Goal: Task Accomplishment & Management: Manage account settings

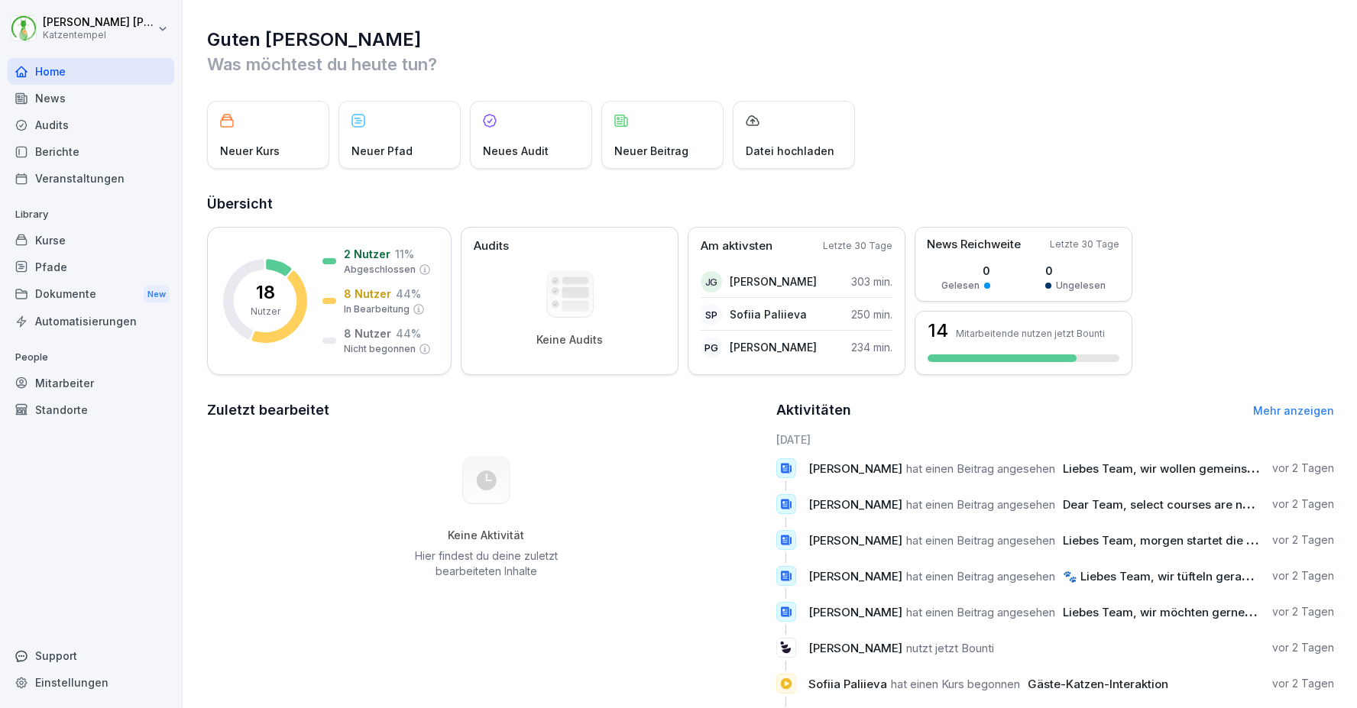
click at [71, 235] on div "Kurse" at bounding box center [91, 240] width 167 height 27
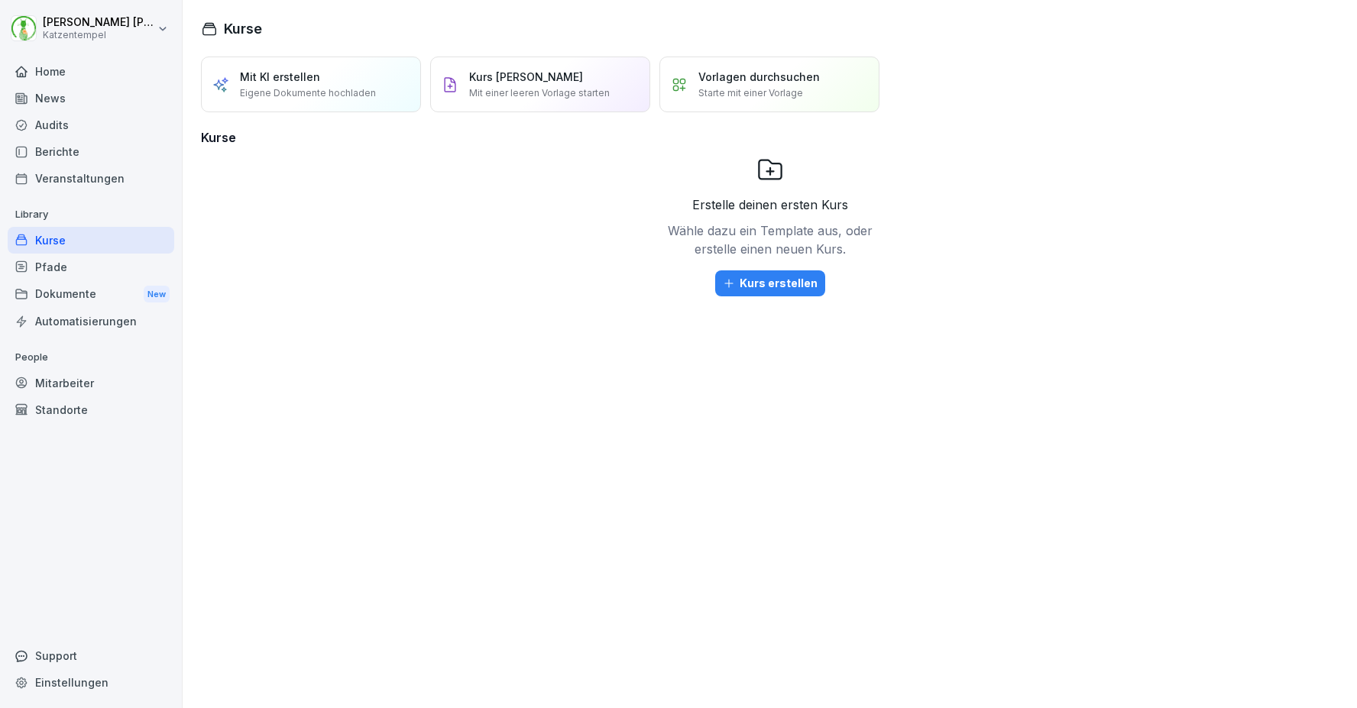
click at [60, 267] on div "Pfade" at bounding box center [91, 267] width 167 height 27
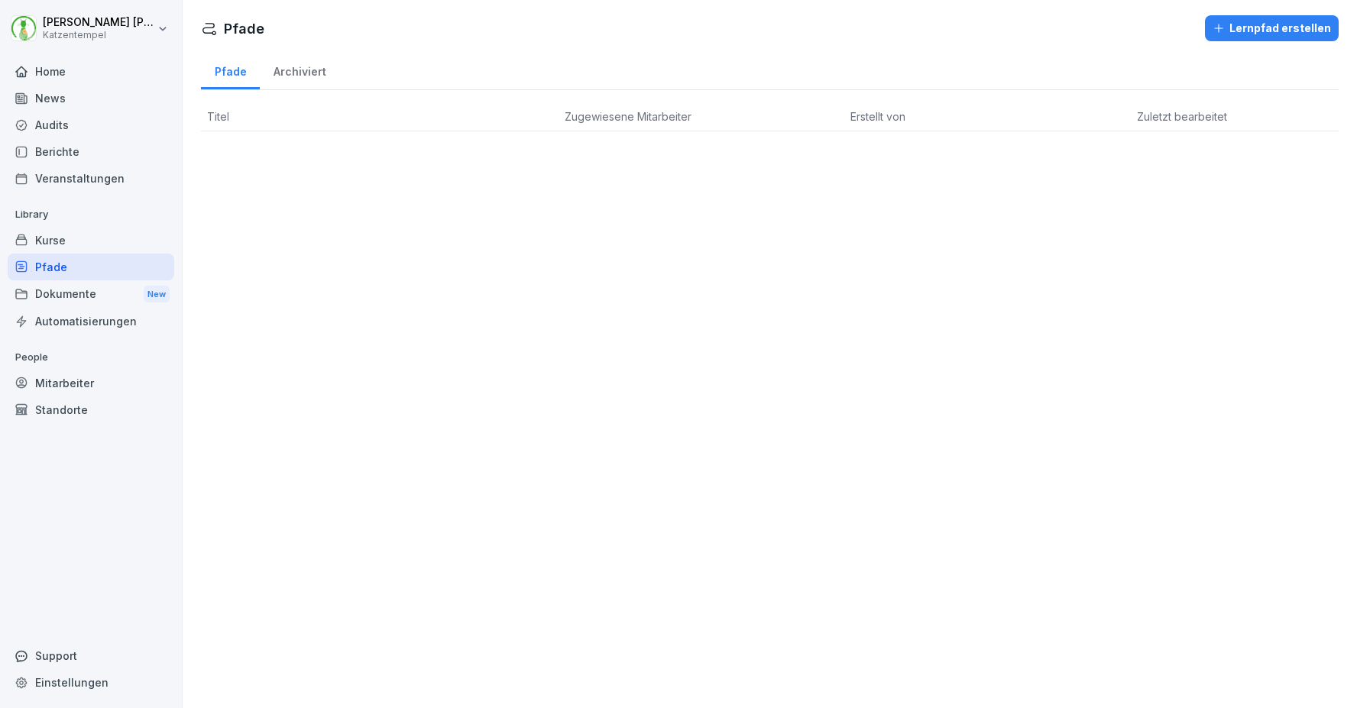
click at [60, 288] on div "Dokumente New" at bounding box center [91, 294] width 167 height 28
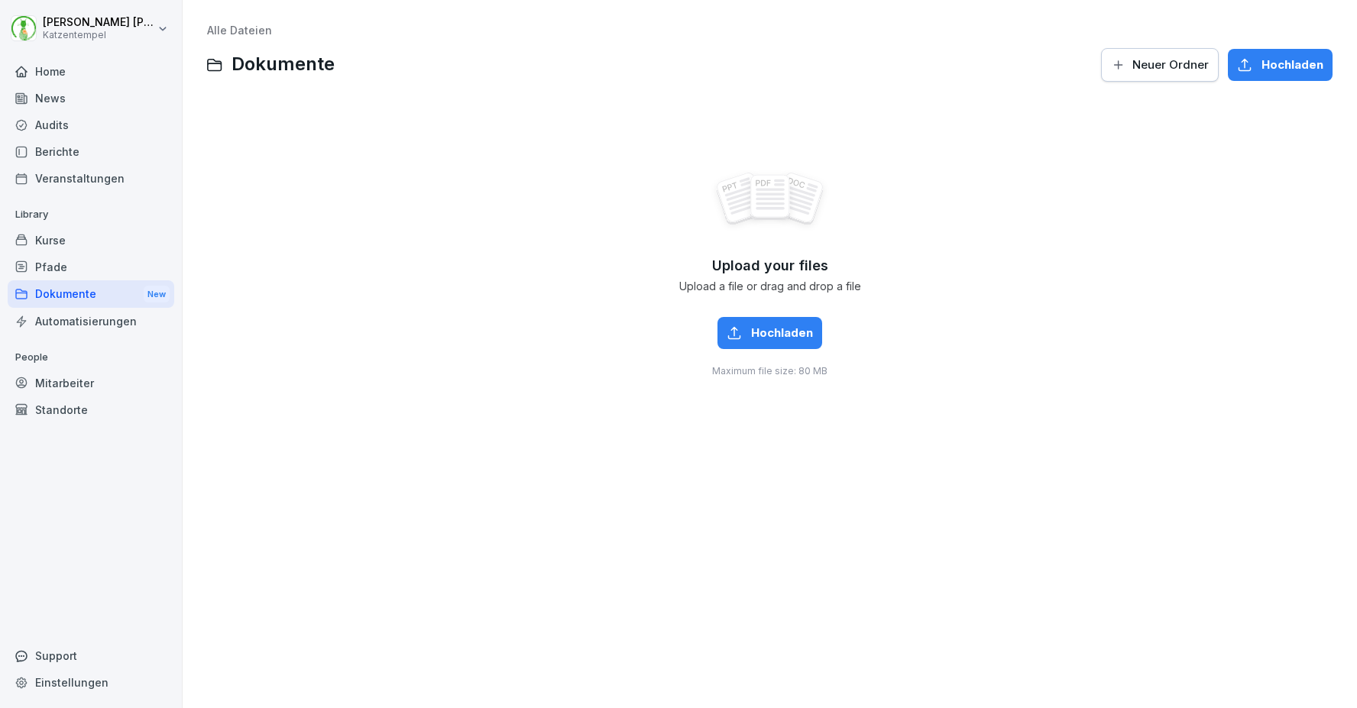
click at [63, 374] on div "Mitarbeiter" at bounding box center [91, 383] width 167 height 27
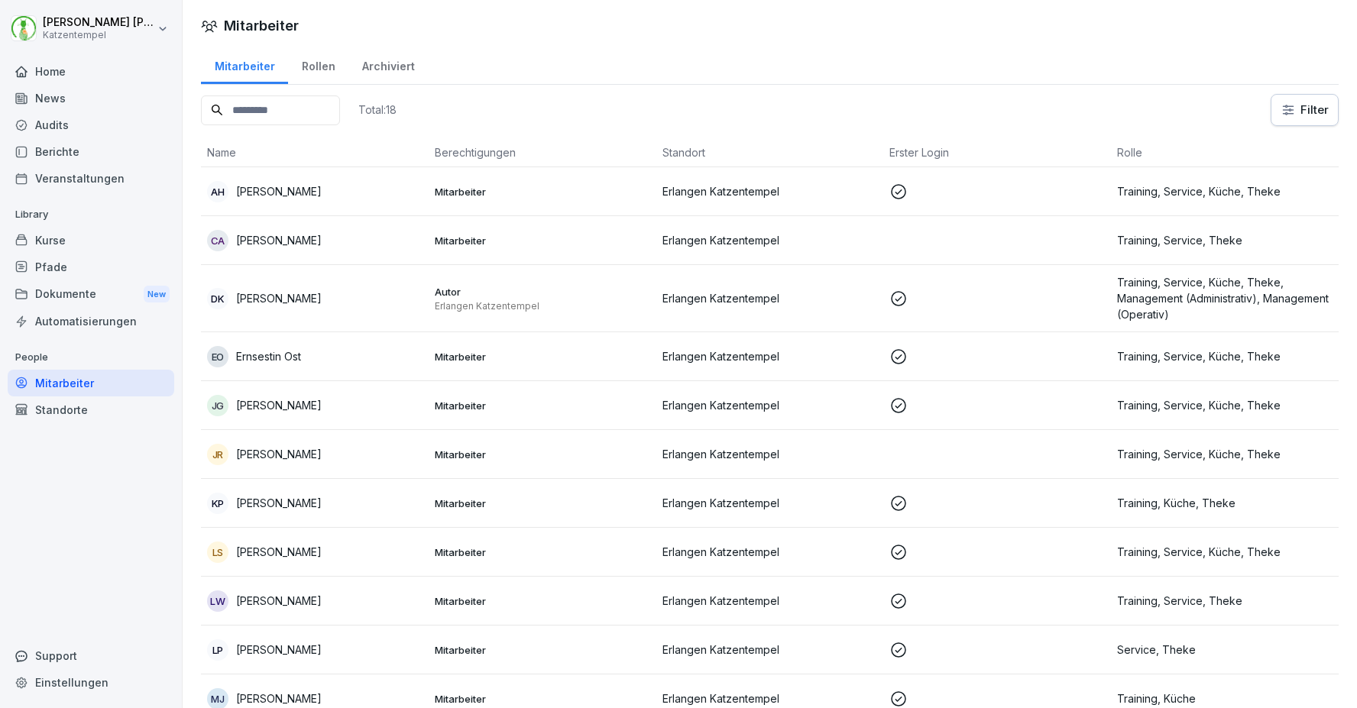
click at [450, 183] on td "Mitarbeiter" at bounding box center [543, 191] width 228 height 49
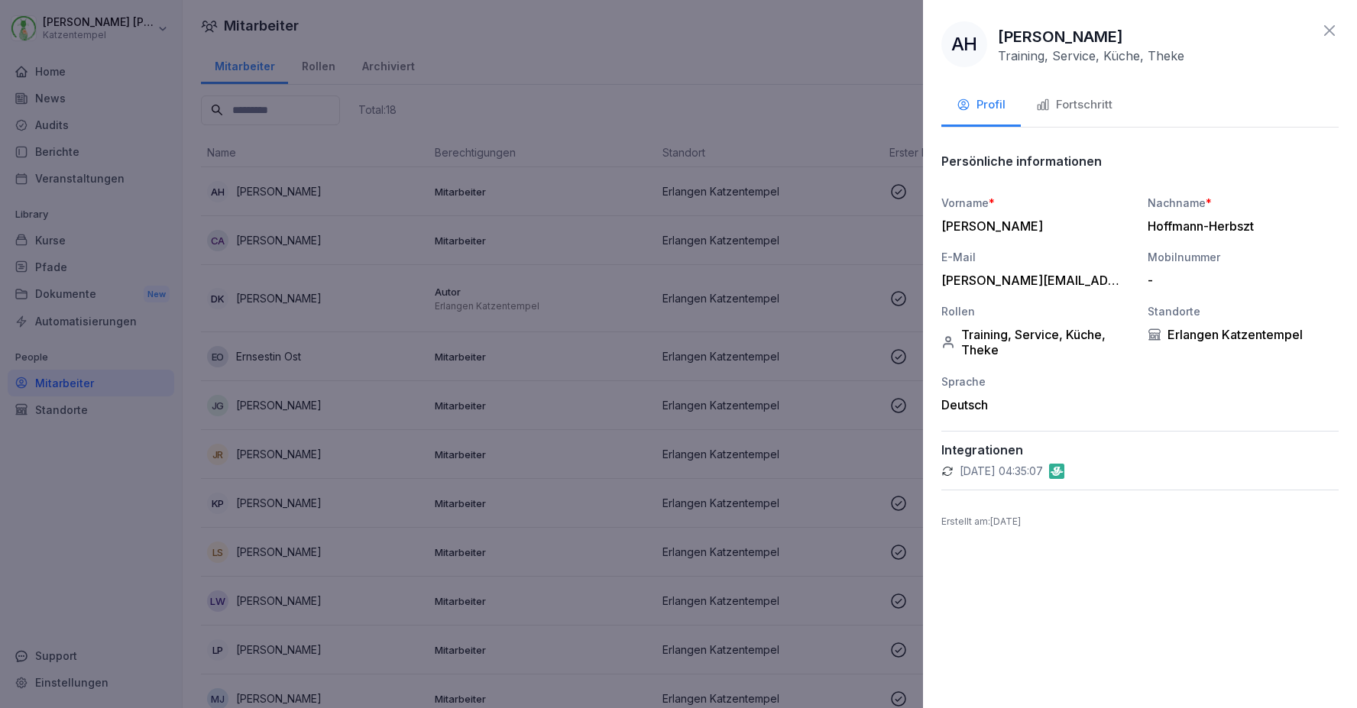
click at [1070, 108] on div "Fortschritt" at bounding box center [1074, 105] width 76 height 18
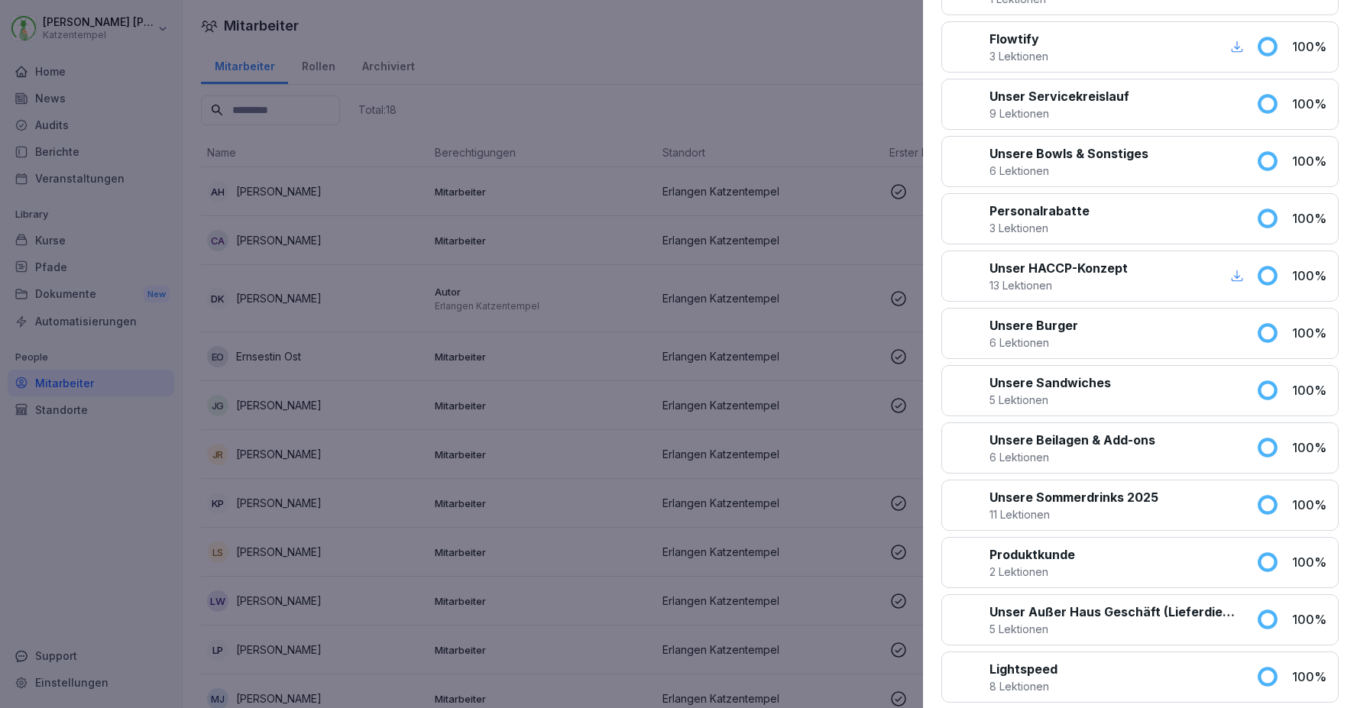
scroll to position [1264, 0]
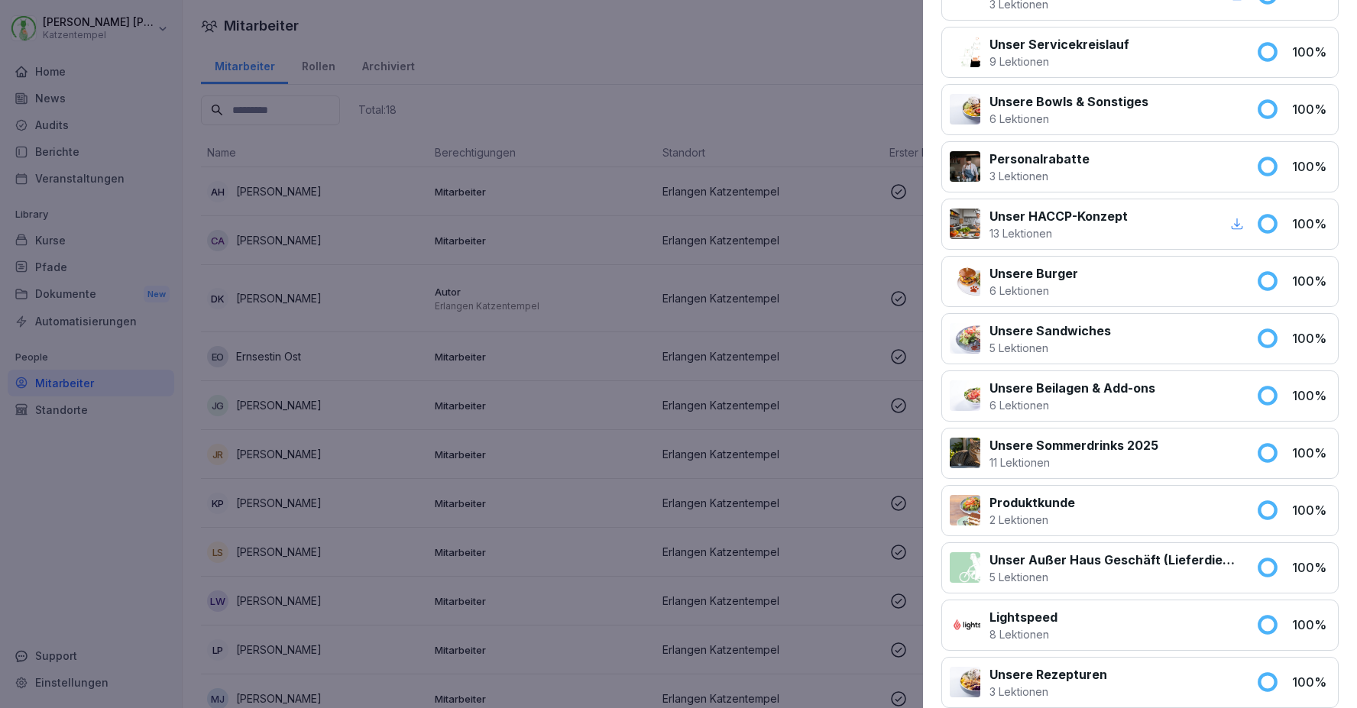
click at [1240, 229] on icon "button" at bounding box center [1237, 224] width 14 height 14
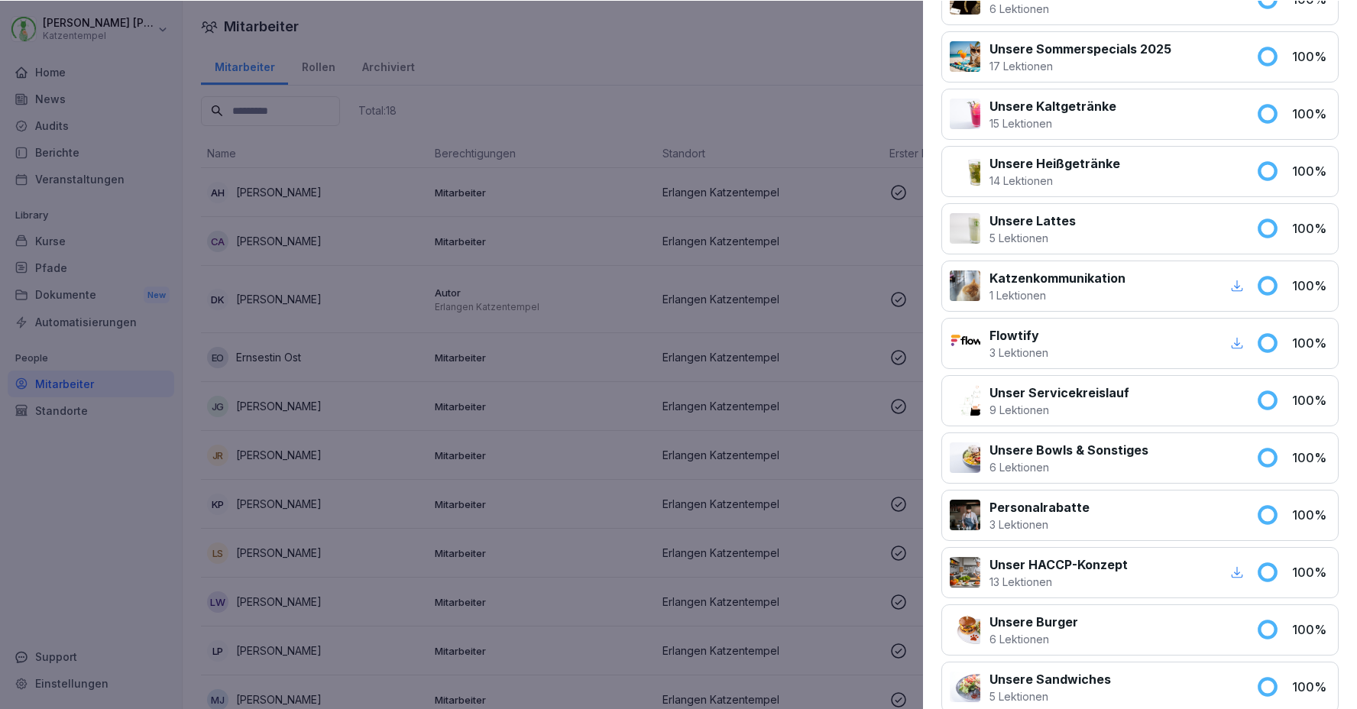
scroll to position [884, 0]
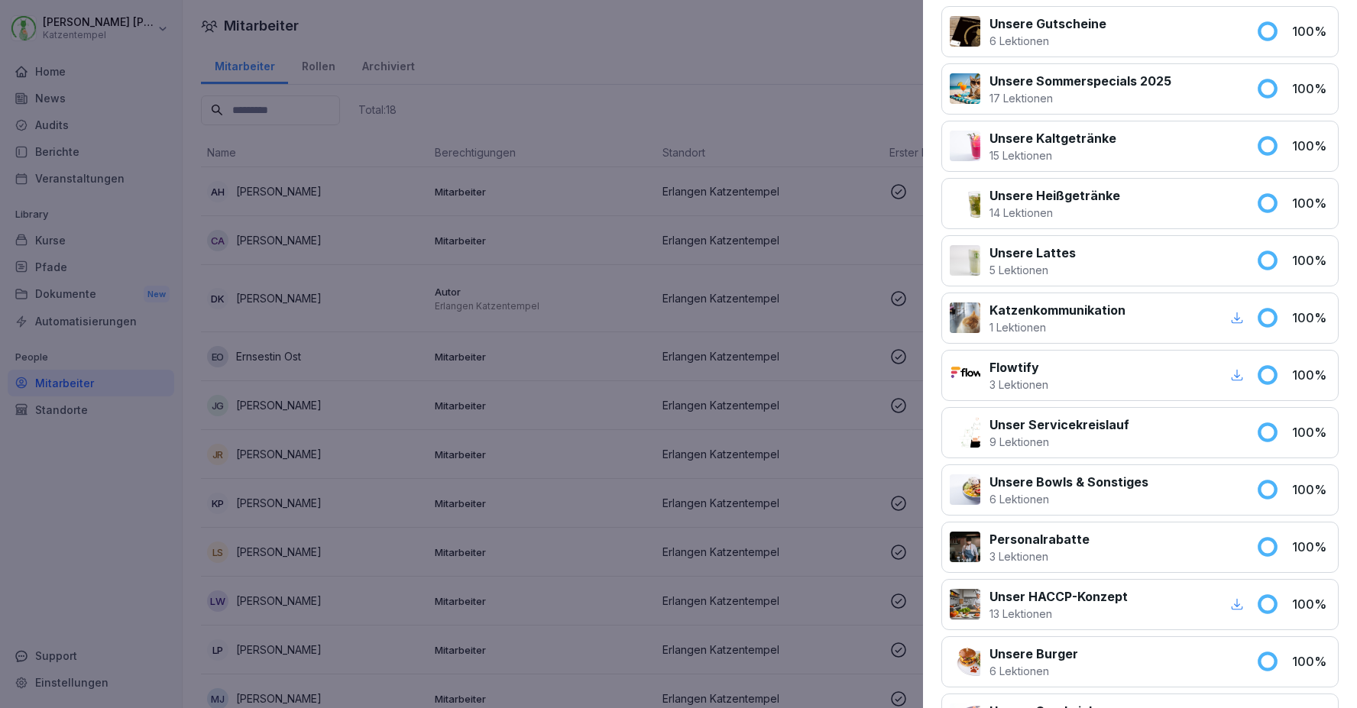
click at [612, 169] on div at bounding box center [678, 354] width 1357 height 708
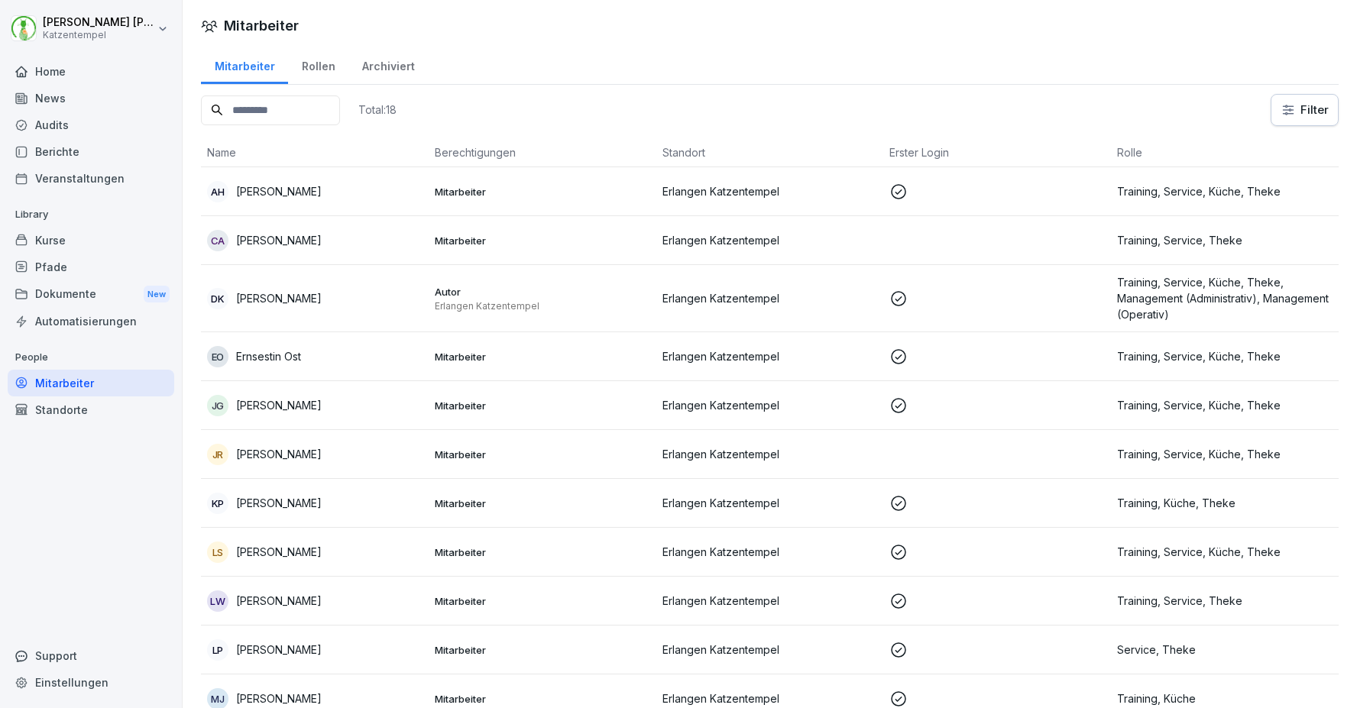
click at [291, 227] on td "CA Christoph Aßmann" at bounding box center [315, 240] width 228 height 49
click at [267, 240] on p "[PERSON_NAME]" at bounding box center [279, 240] width 86 height 16
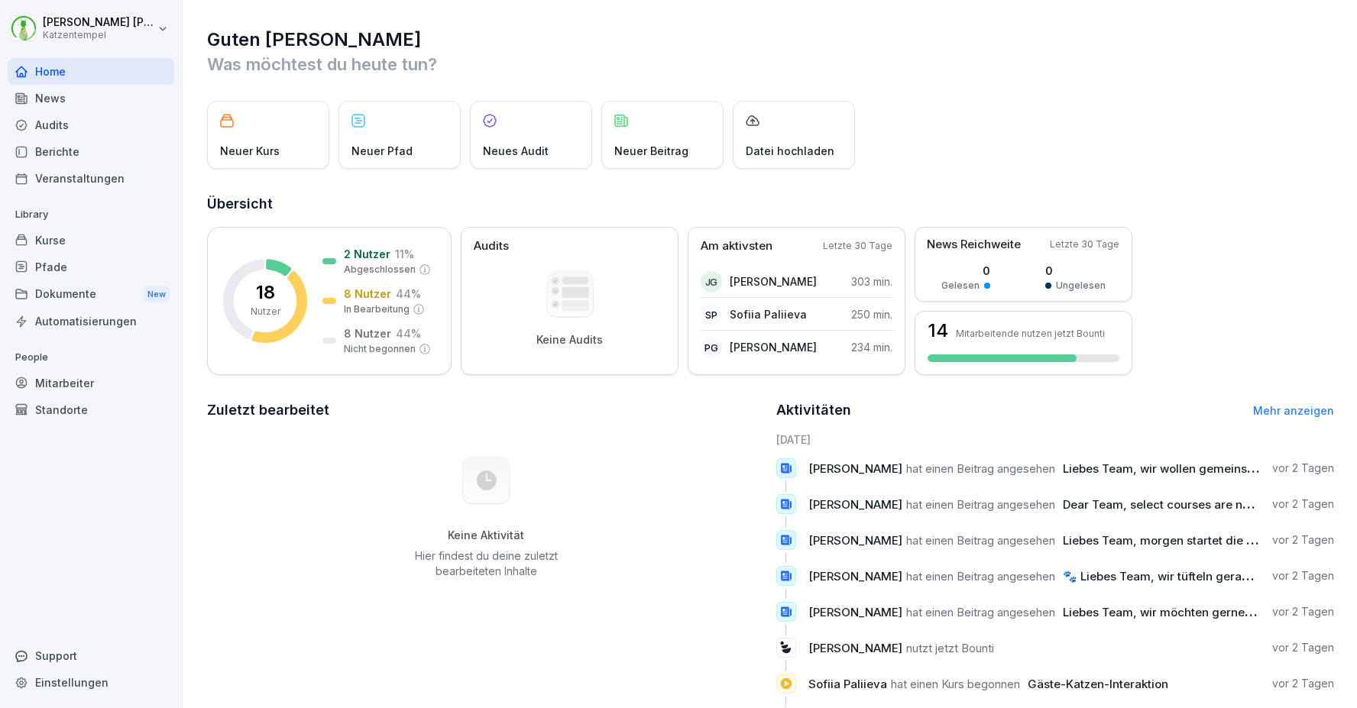
click at [70, 383] on div "Mitarbeiter" at bounding box center [91, 383] width 167 height 27
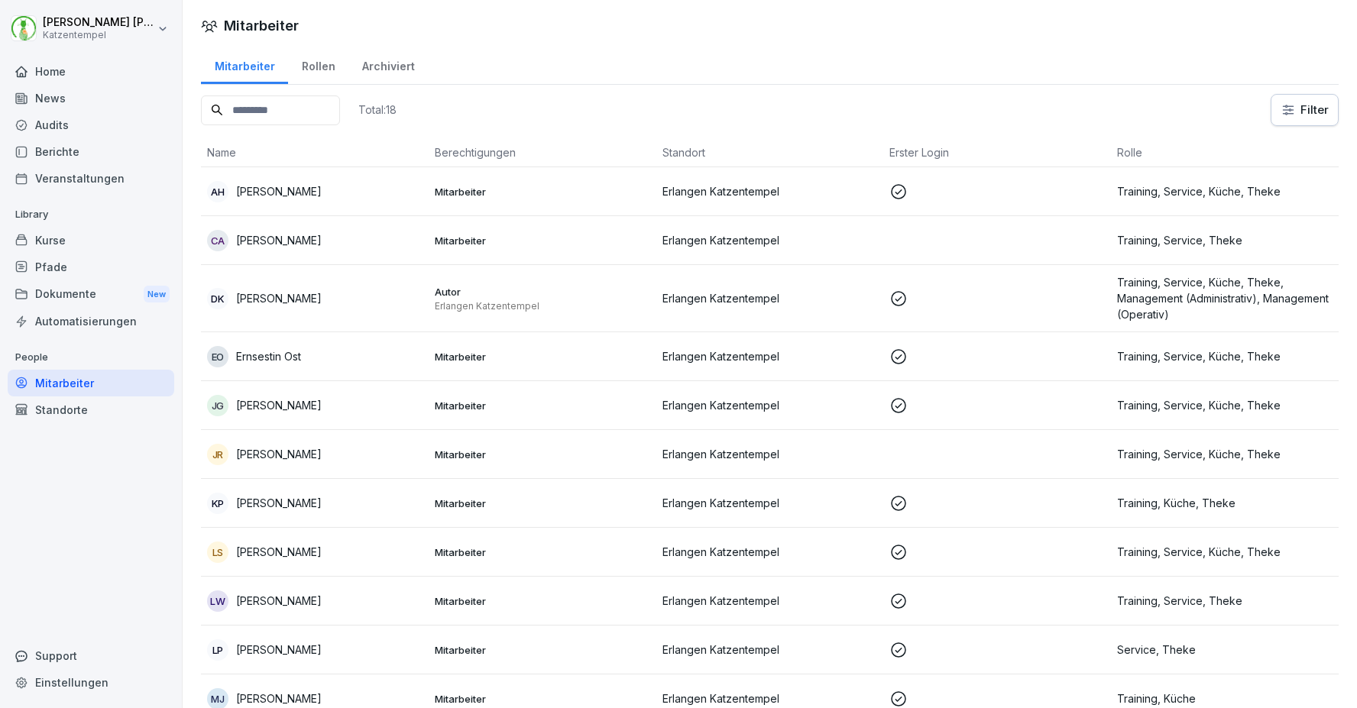
click at [70, 383] on div "Mitarbeiter" at bounding box center [91, 383] width 167 height 27
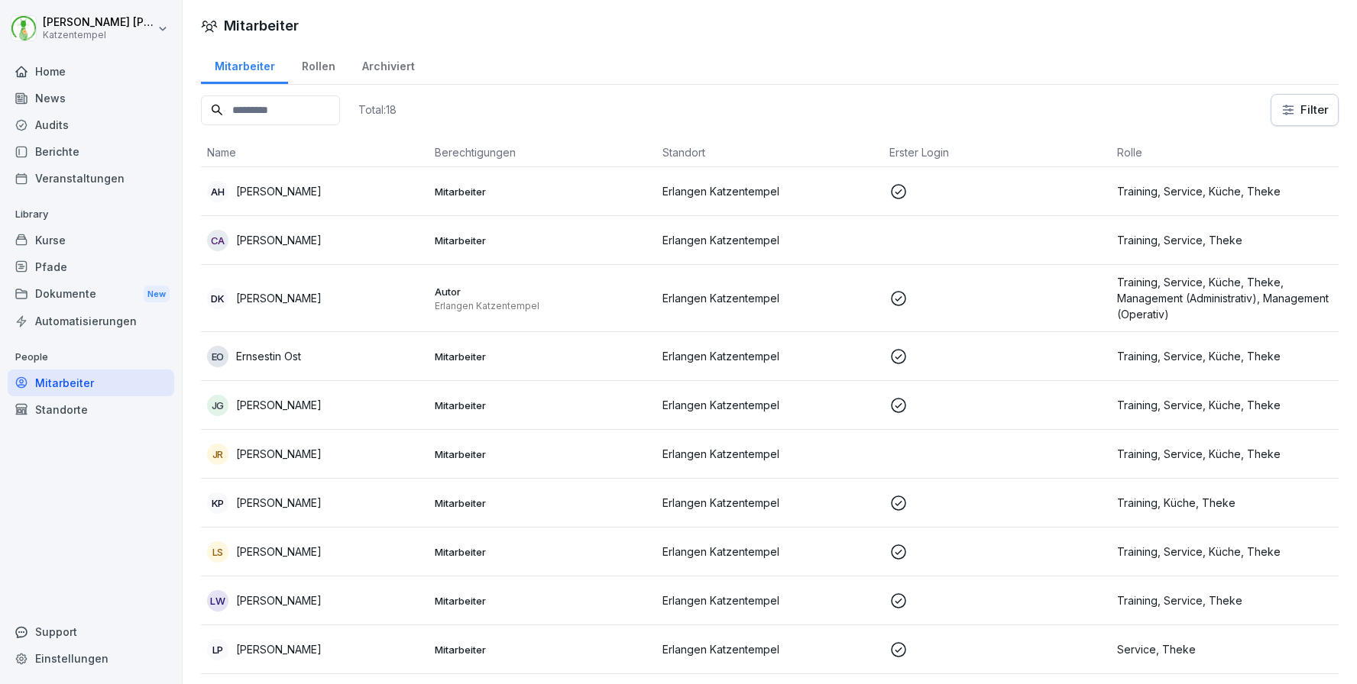
scroll to position [411, 0]
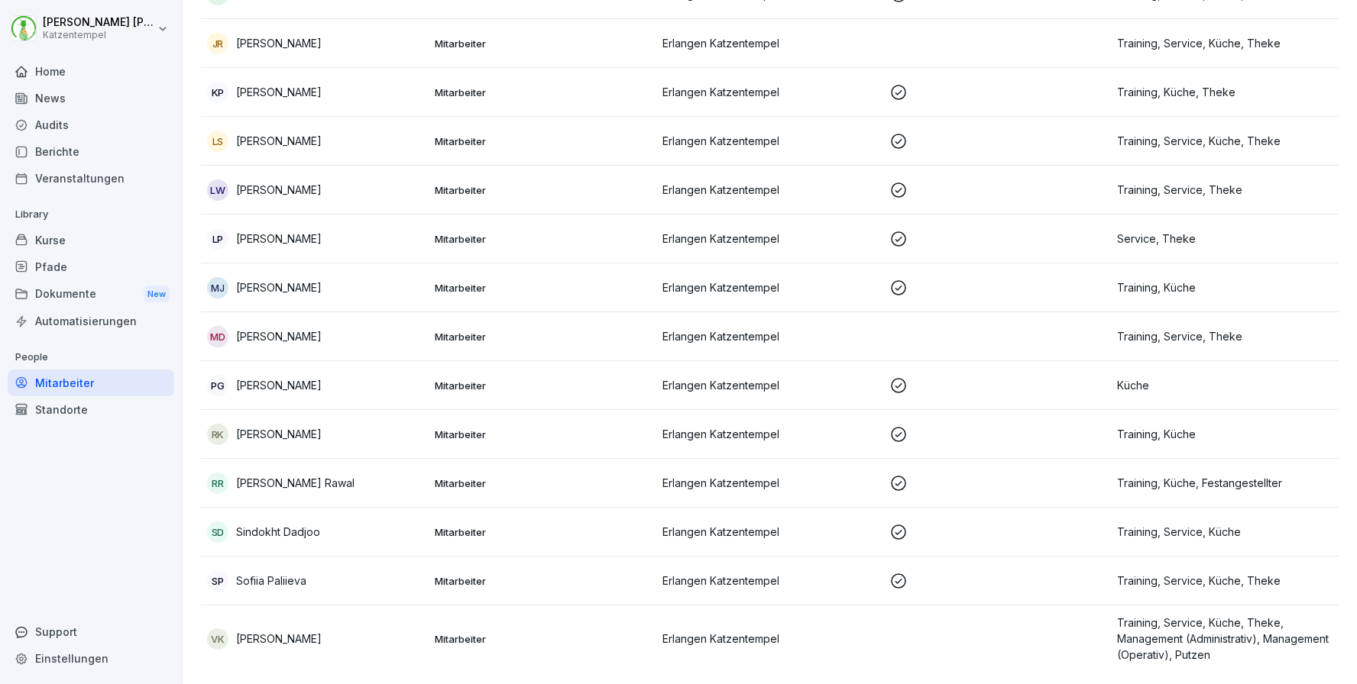
click at [314, 479] on p "[PERSON_NAME] [PERSON_NAME]" at bounding box center [295, 483] width 118 height 16
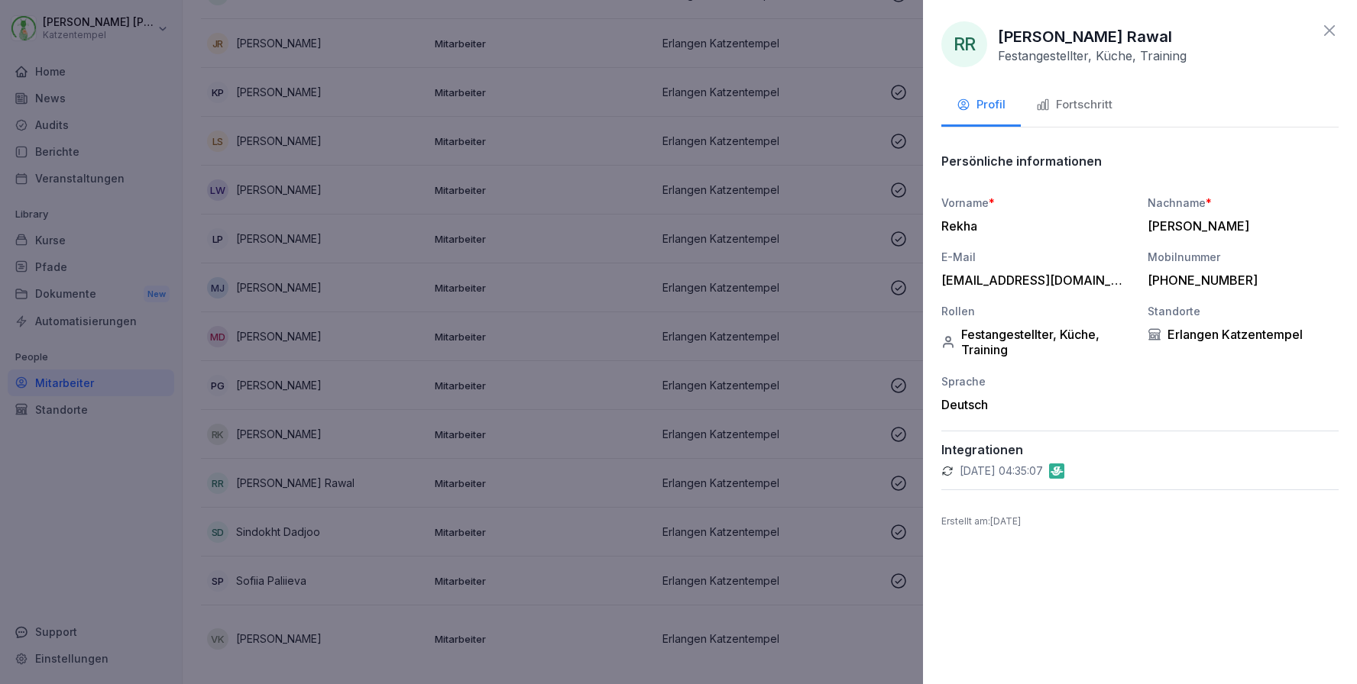
click at [1085, 98] on div "Fortschritt" at bounding box center [1074, 105] width 76 height 18
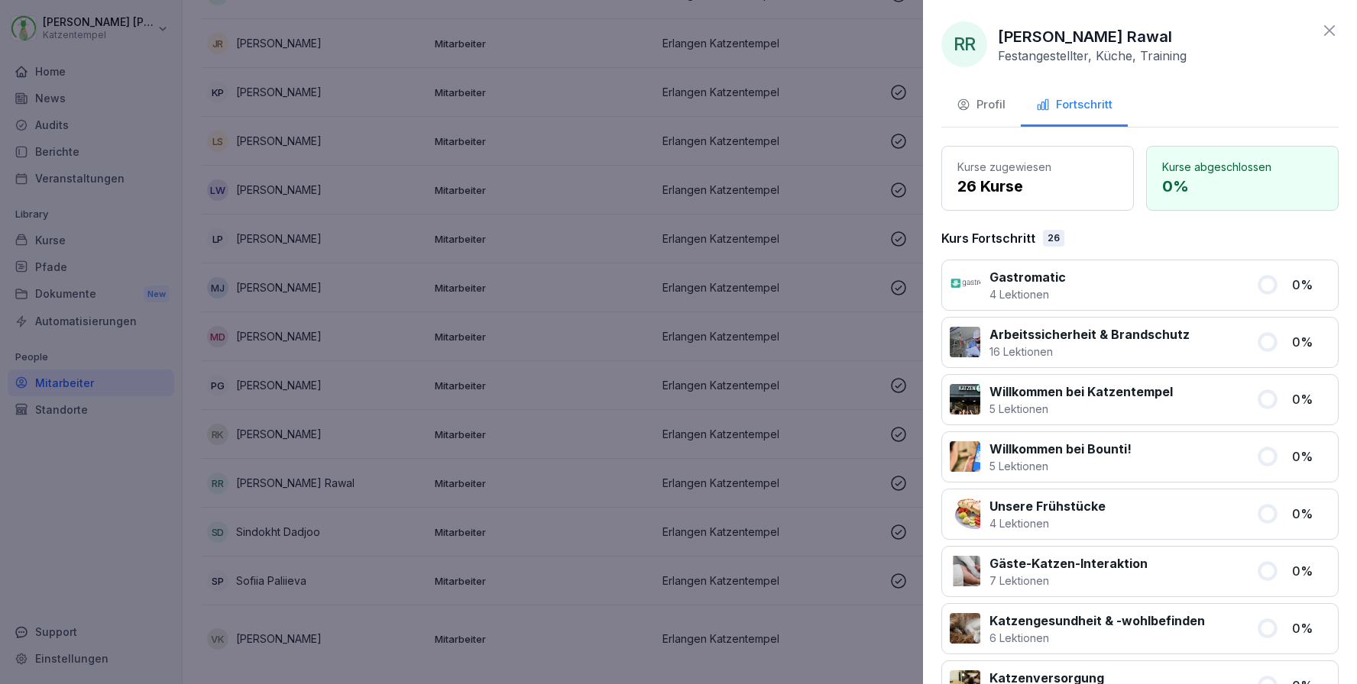
click at [1000, 102] on div "Profil" at bounding box center [980, 105] width 49 height 18
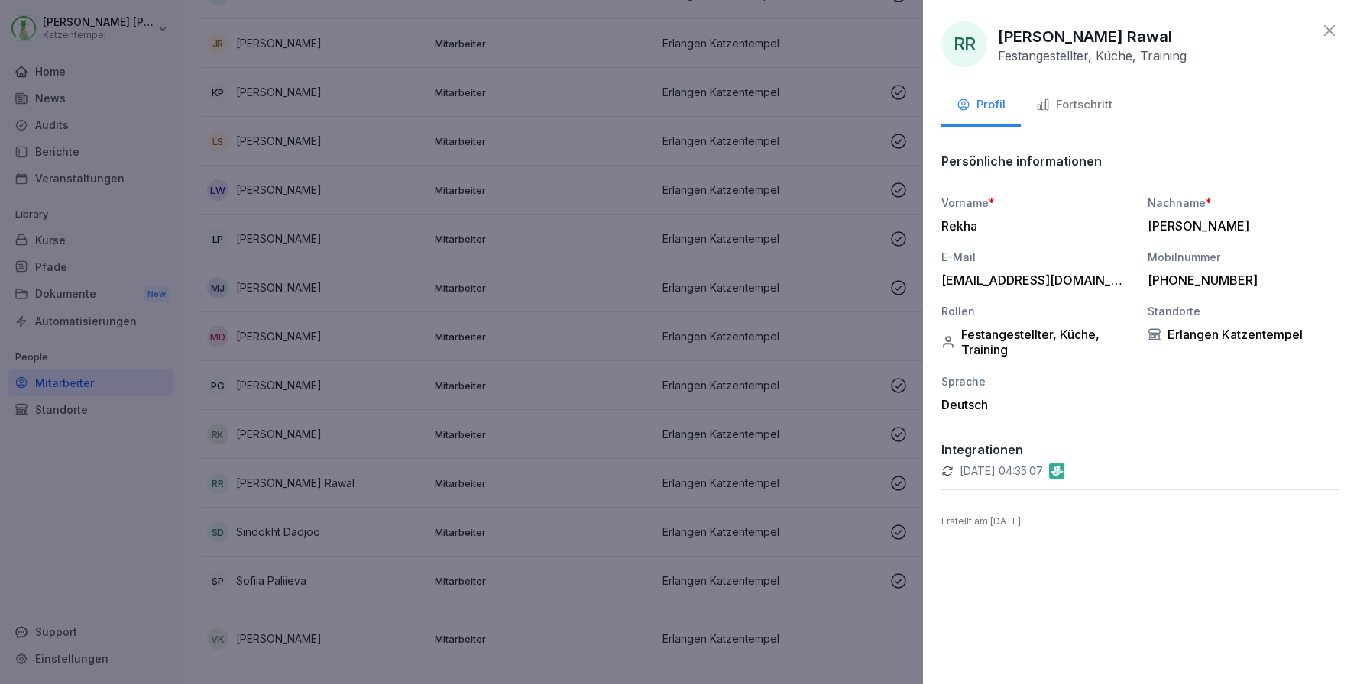
click at [1076, 102] on div "Fortschritt" at bounding box center [1074, 105] width 76 height 18
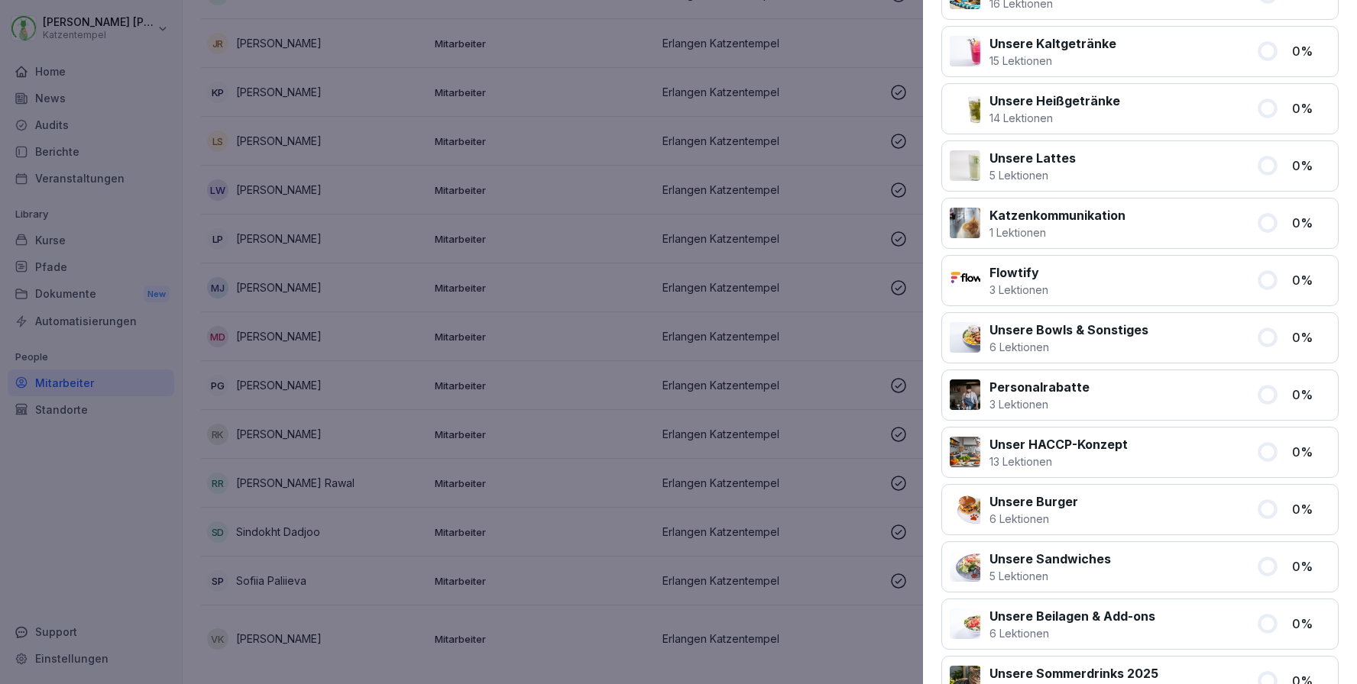
scroll to position [895, 0]
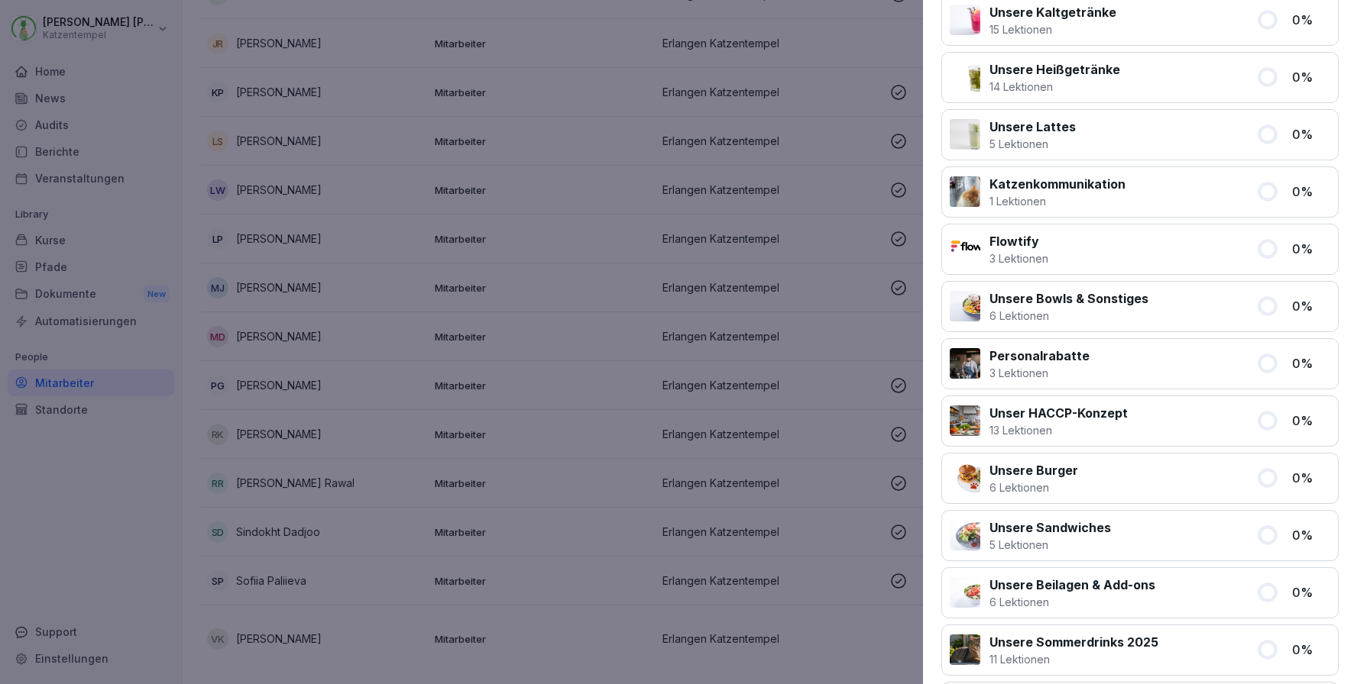
click at [1271, 419] on icon at bounding box center [1267, 420] width 16 height 16
click at [1057, 421] on p "Unser HACCP-Konzept" at bounding box center [1058, 413] width 138 height 18
click at [1058, 416] on p "Unser HACCP-Konzept" at bounding box center [1058, 413] width 138 height 18
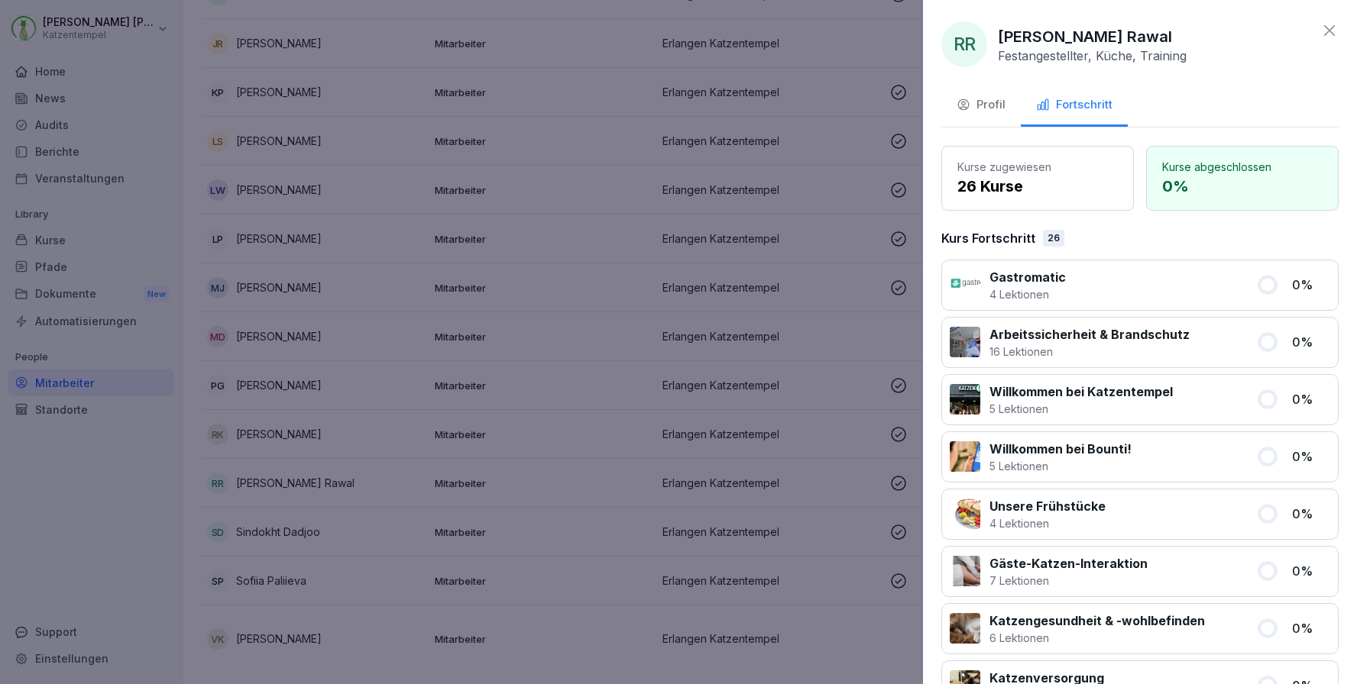
scroll to position [0, 0]
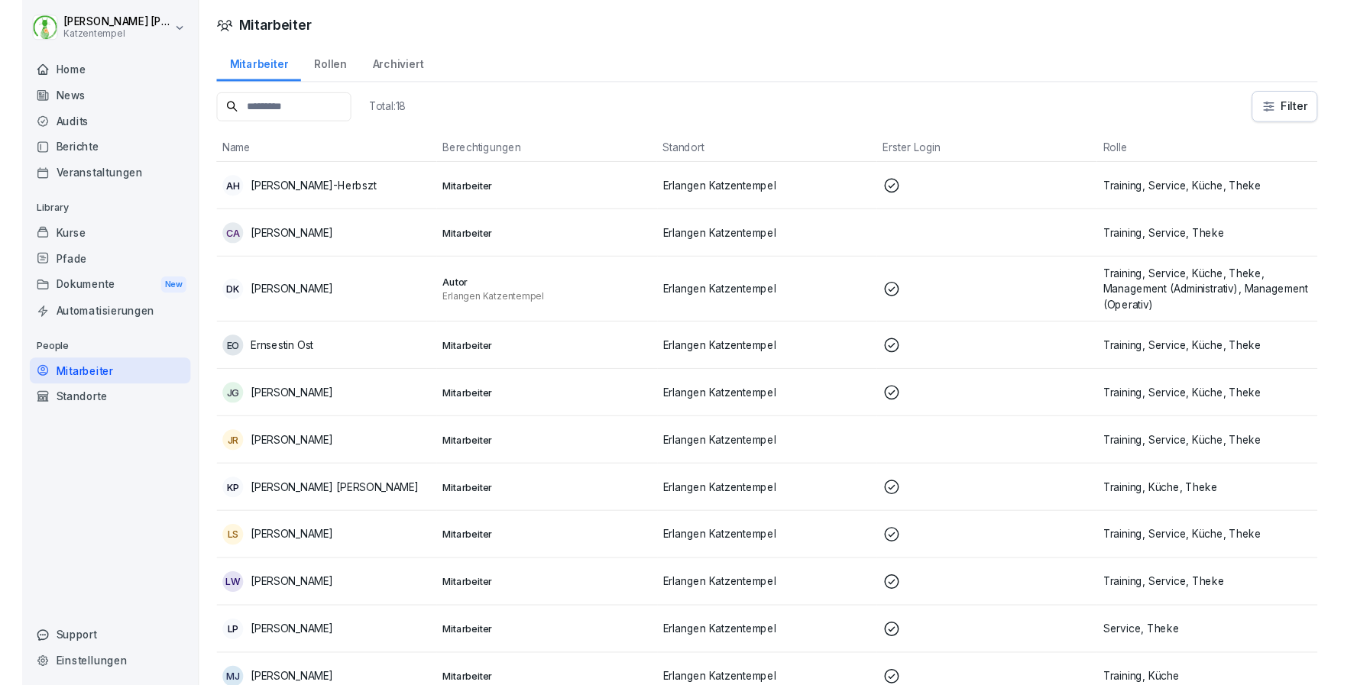
scroll to position [387, 0]
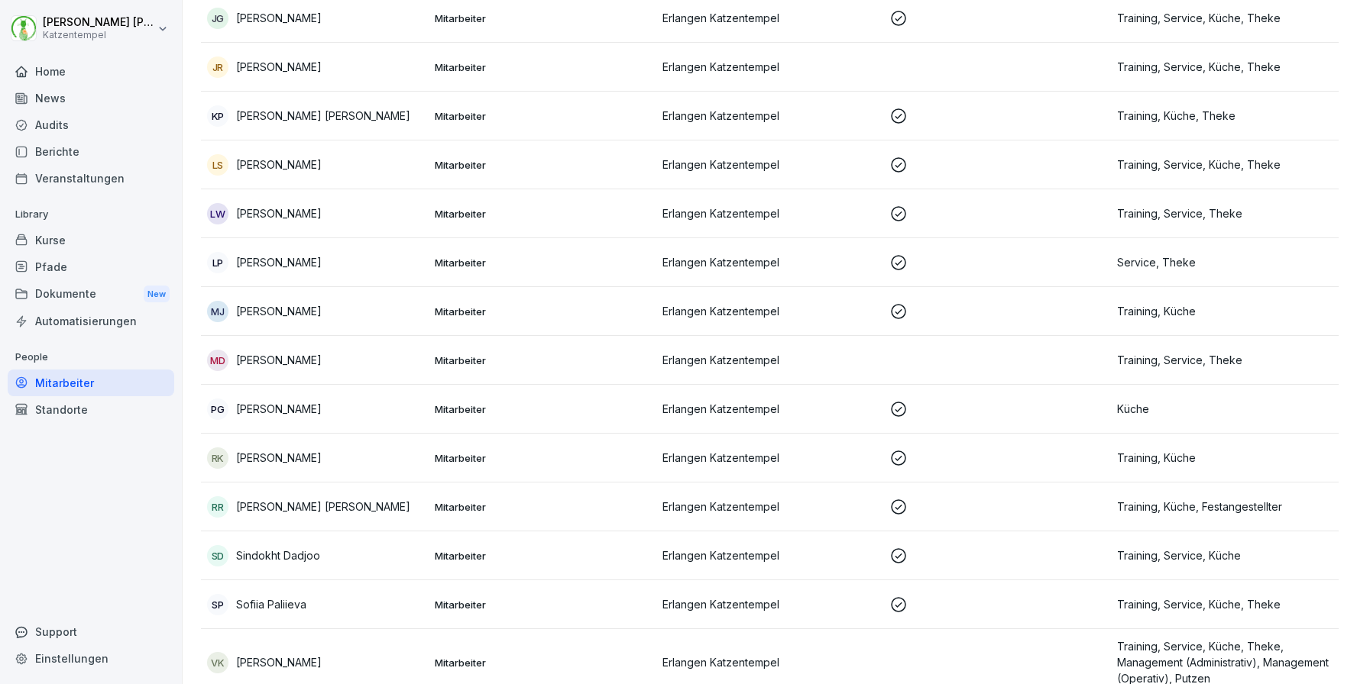
click at [314, 513] on p "[PERSON_NAME] [PERSON_NAME]" at bounding box center [323, 507] width 174 height 16
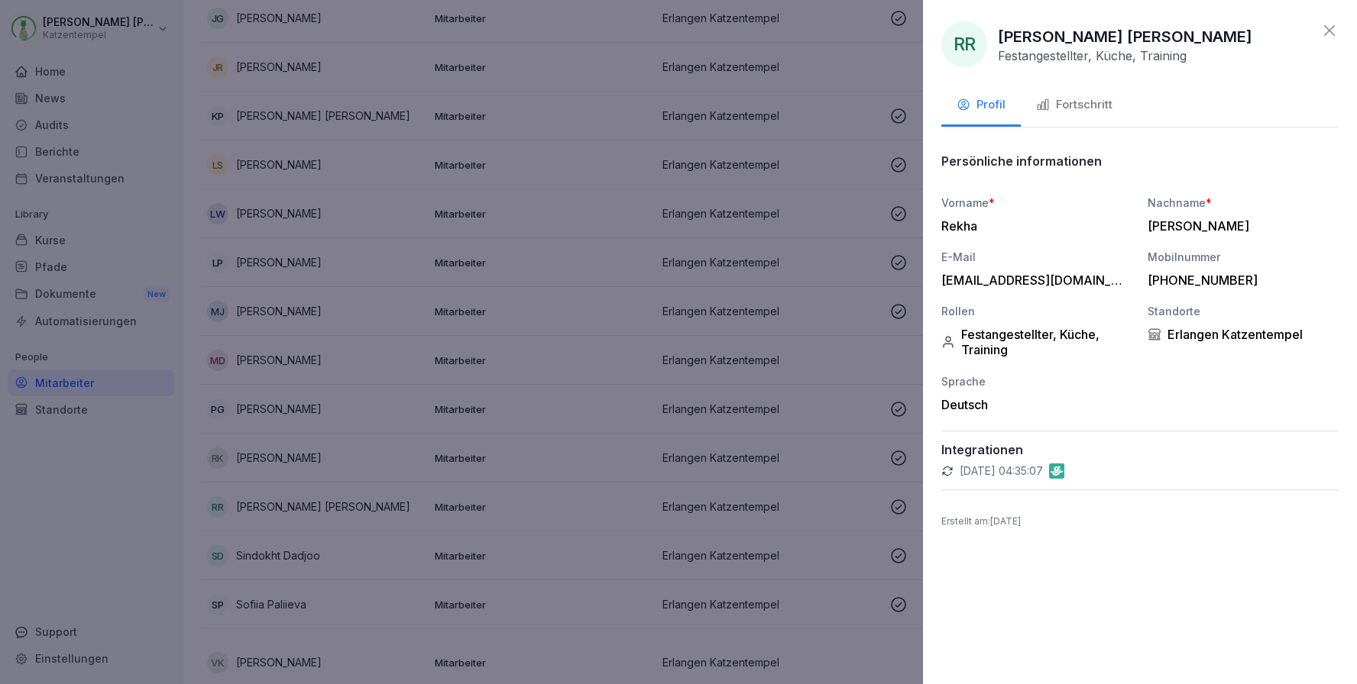
click at [1109, 108] on div "Fortschritt" at bounding box center [1074, 105] width 76 height 18
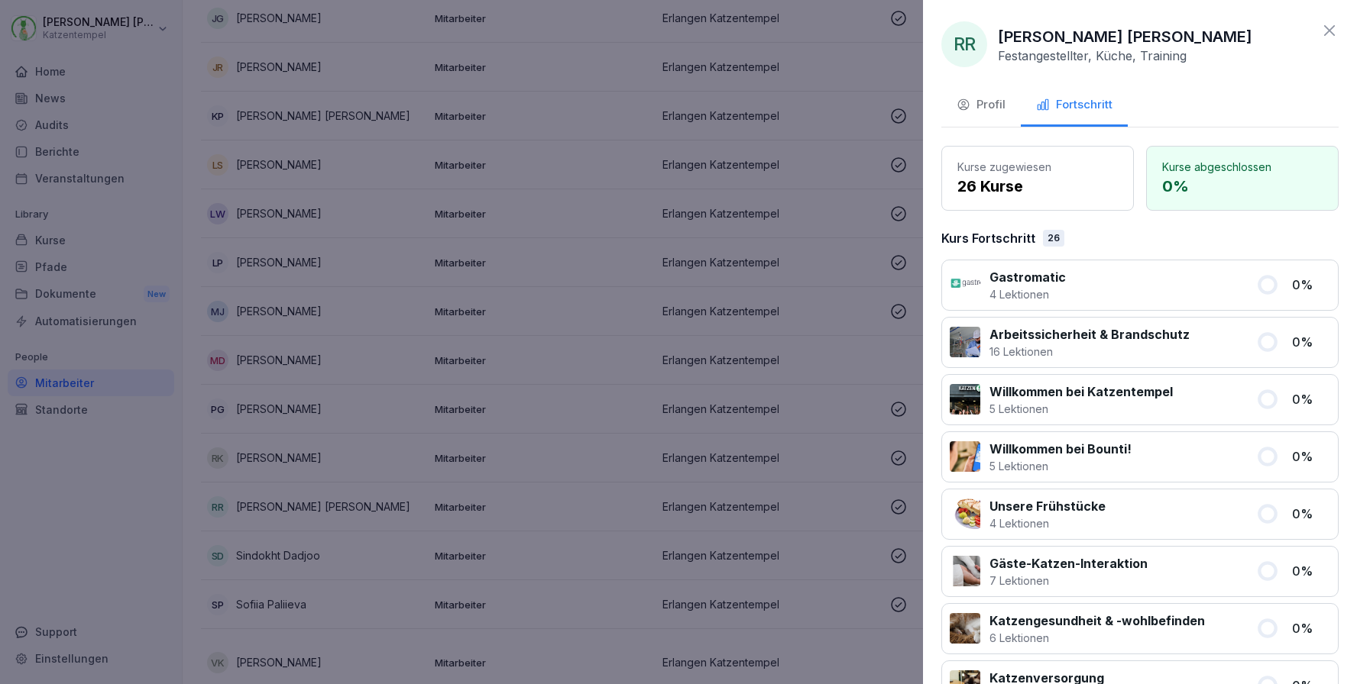
click at [546, 196] on div at bounding box center [678, 342] width 1357 height 684
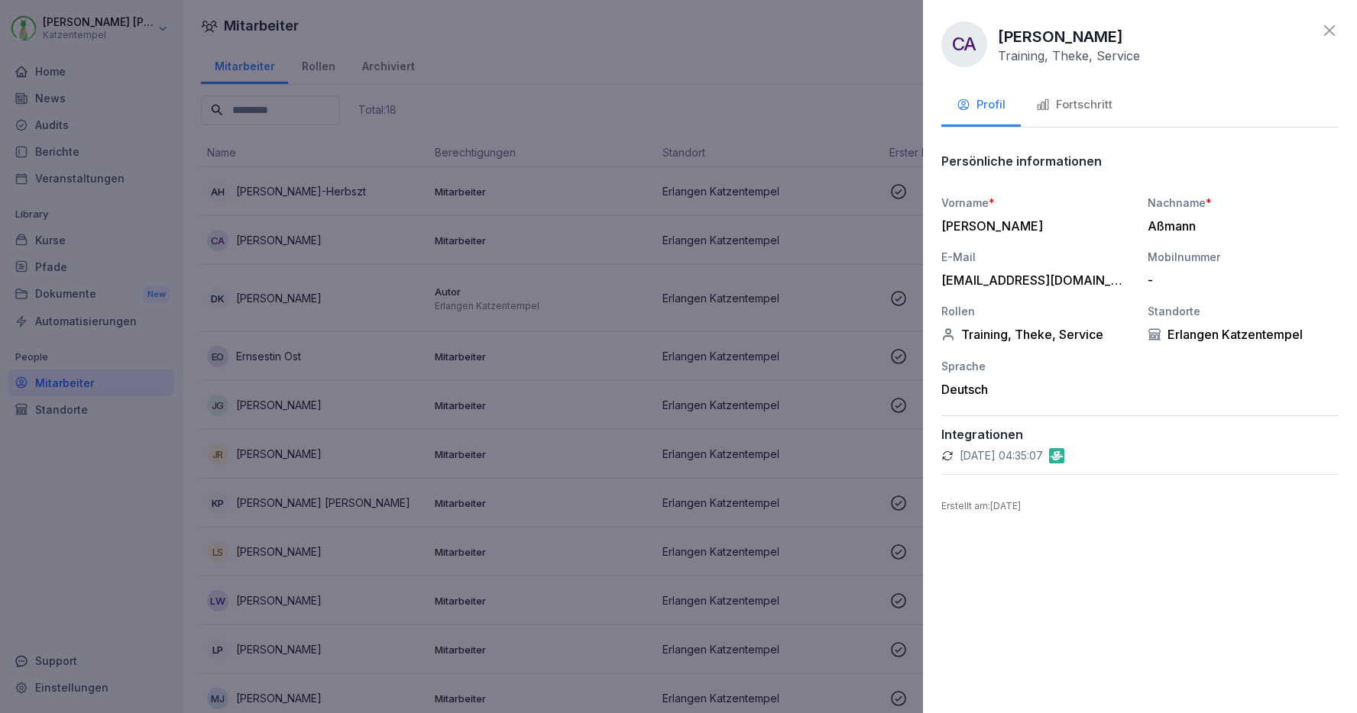
click at [755, 124] on div at bounding box center [678, 356] width 1357 height 713
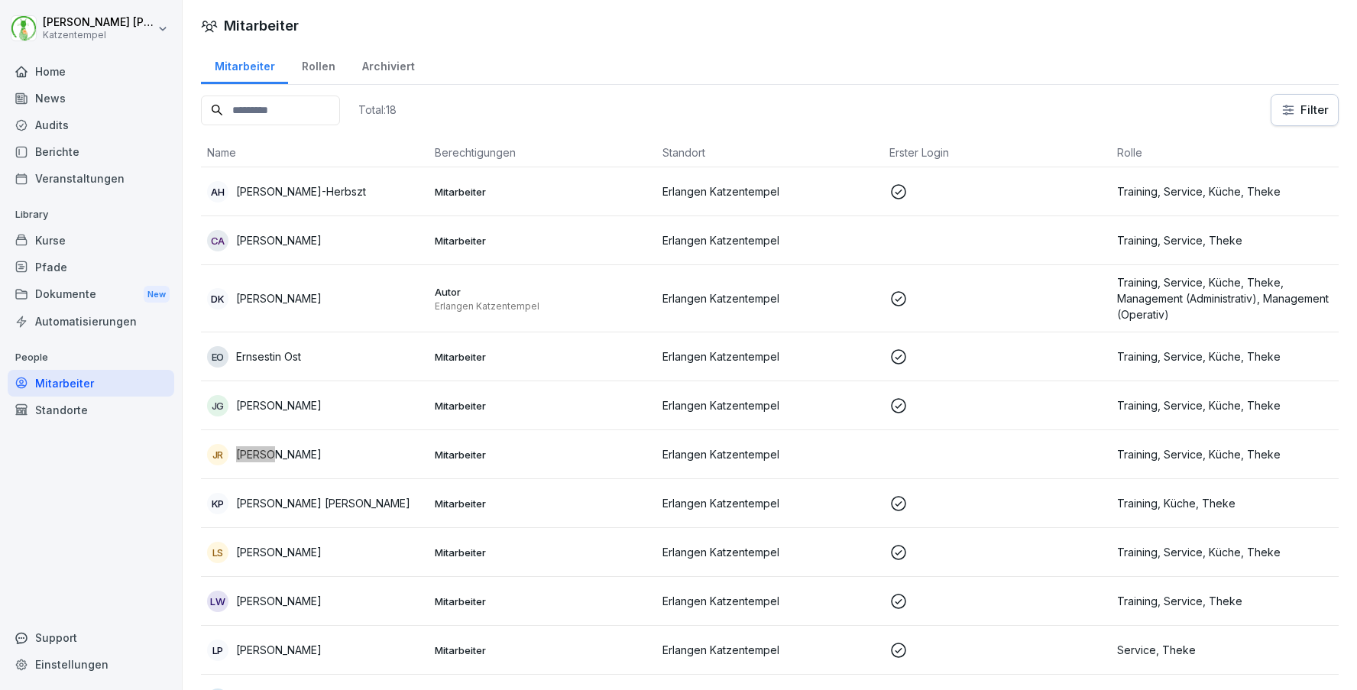
scroll to position [387, 0]
